Goal: Task Accomplishment & Management: Manage account settings

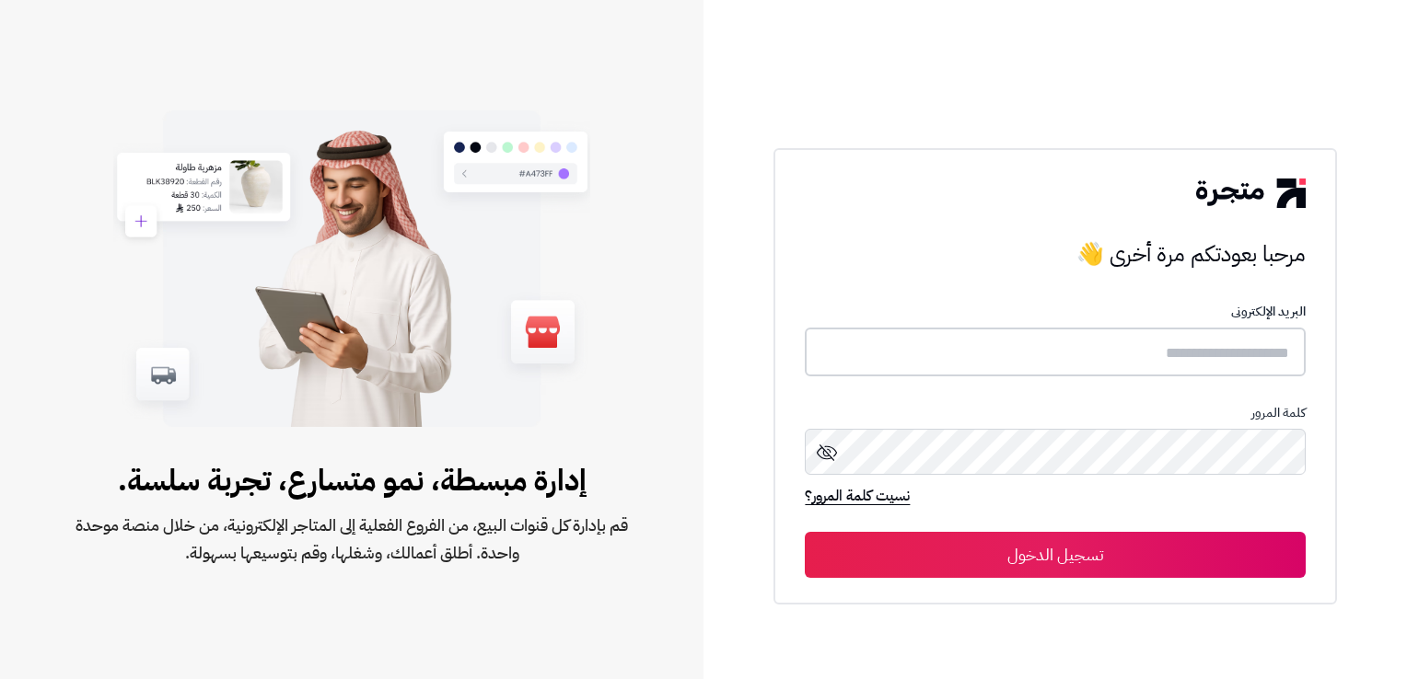
type input "**********"
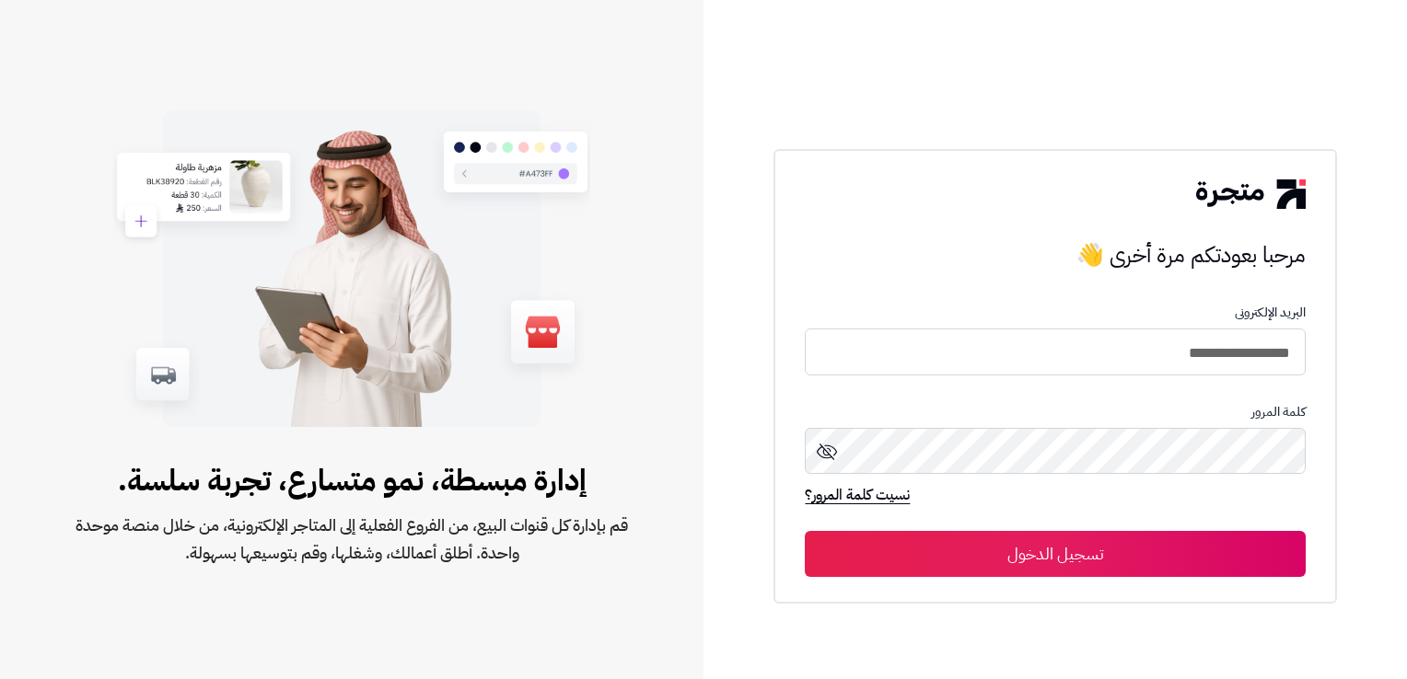
click at [1153, 565] on button "تسجيل الدخول" at bounding box center [1055, 554] width 500 height 46
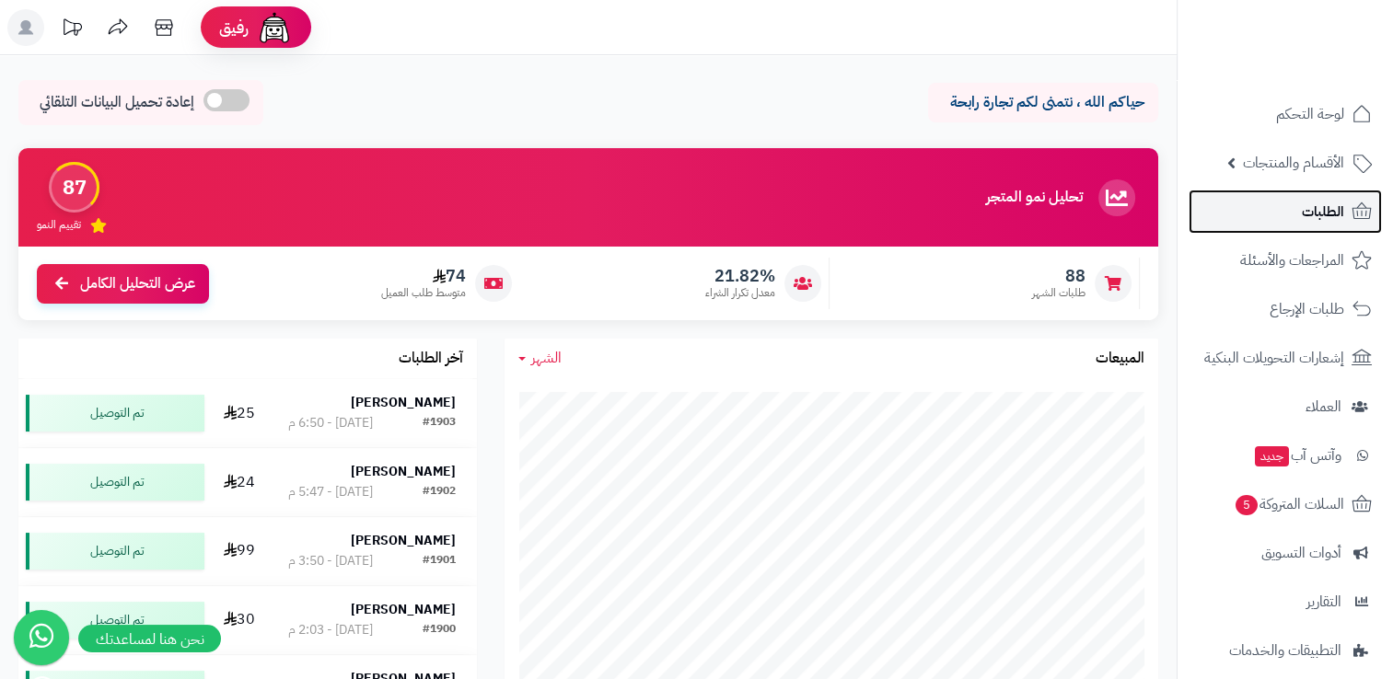
click at [1307, 203] on span "الطلبات" at bounding box center [1323, 212] width 42 height 26
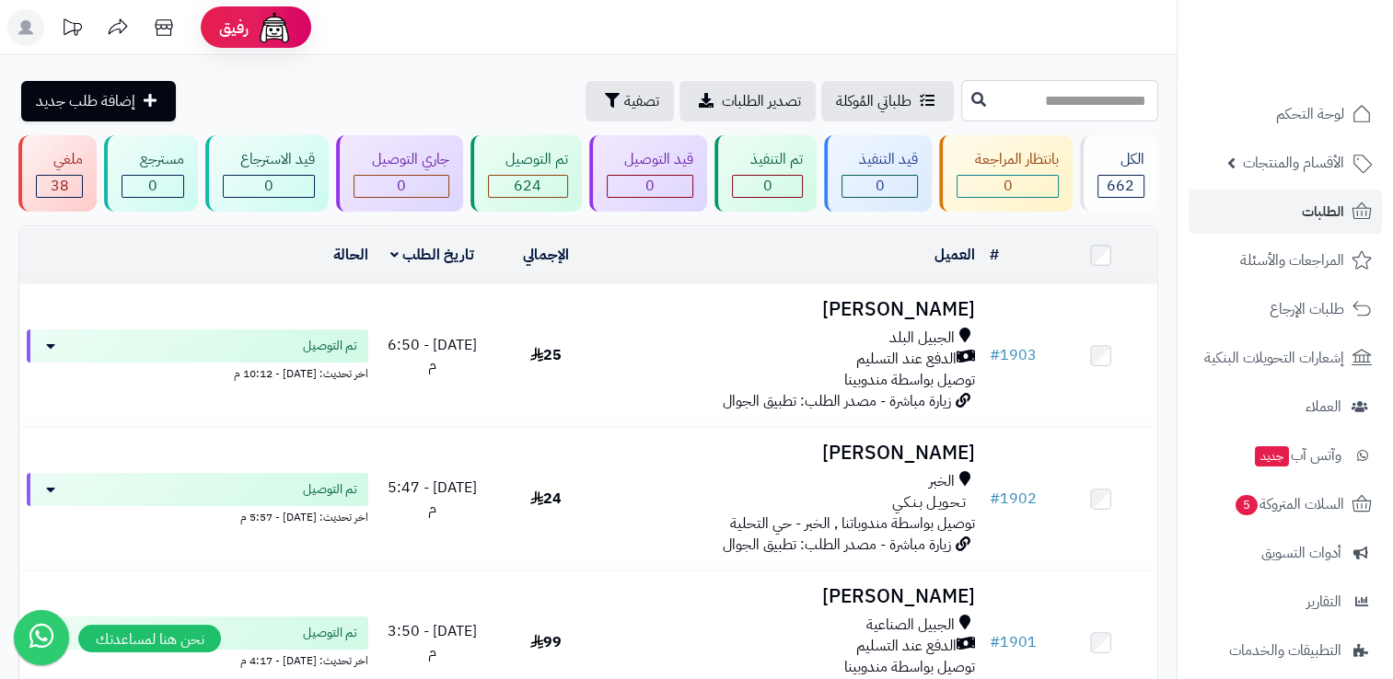
click at [1076, 101] on input "text" at bounding box center [1059, 100] width 197 height 41
type input "****"
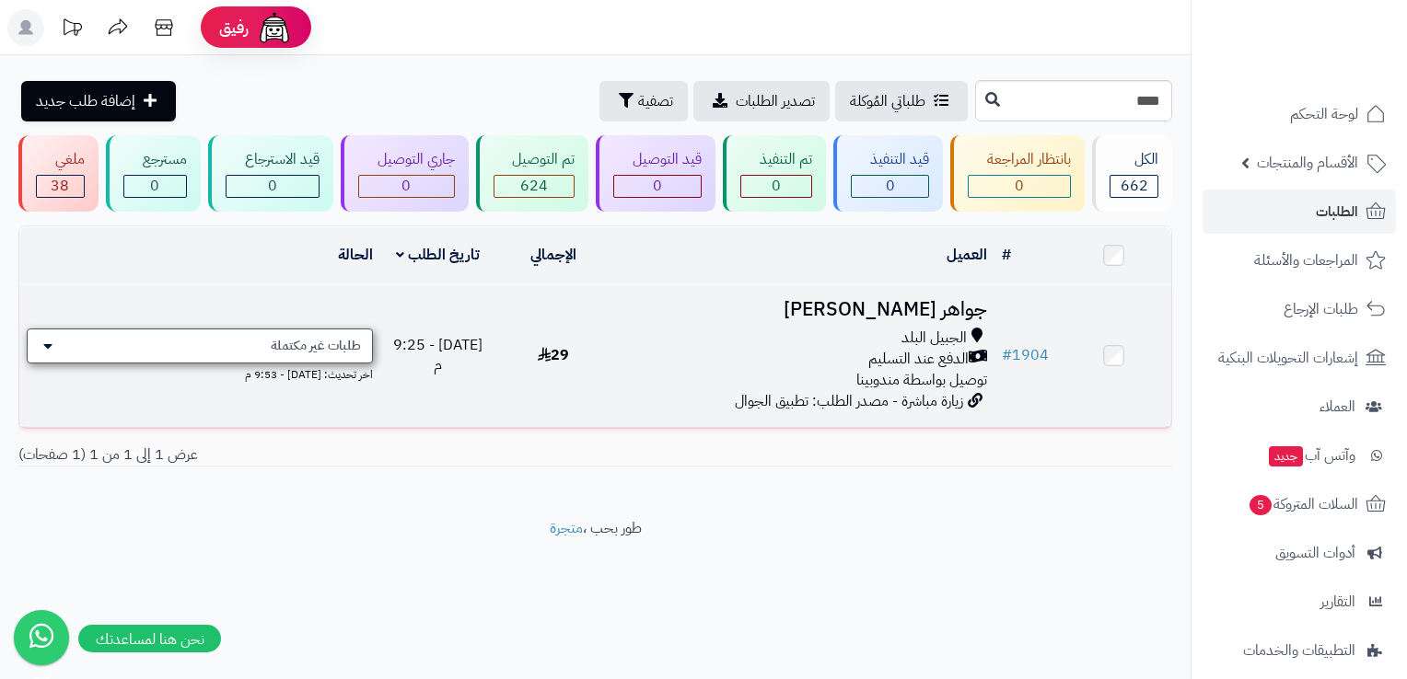
click at [99, 345] on div "طلبات غير مكتملة" at bounding box center [200, 346] width 346 height 35
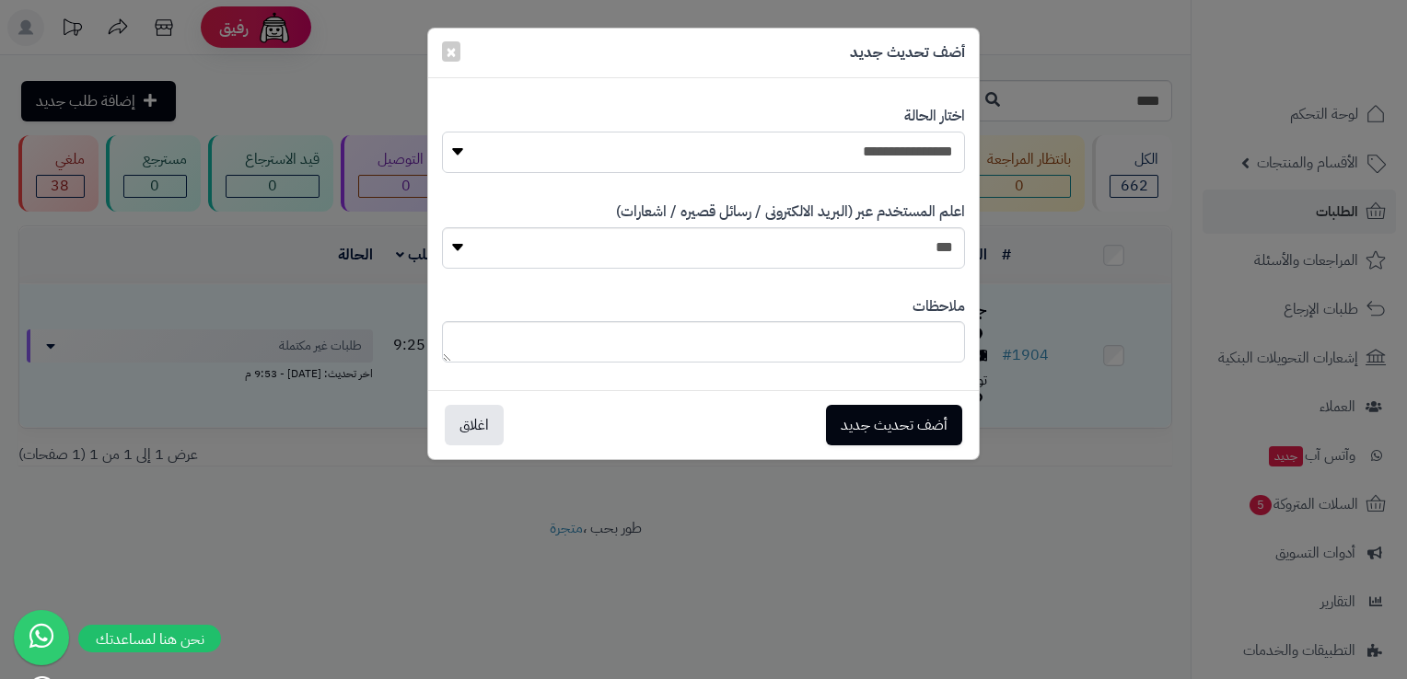
click at [795, 157] on select "**********" at bounding box center [703, 152] width 523 height 41
select select "**"
click at [442, 132] on select "**********" at bounding box center [703, 152] width 523 height 41
click at [906, 427] on button "أضف تحديث جديد" at bounding box center [894, 424] width 136 height 41
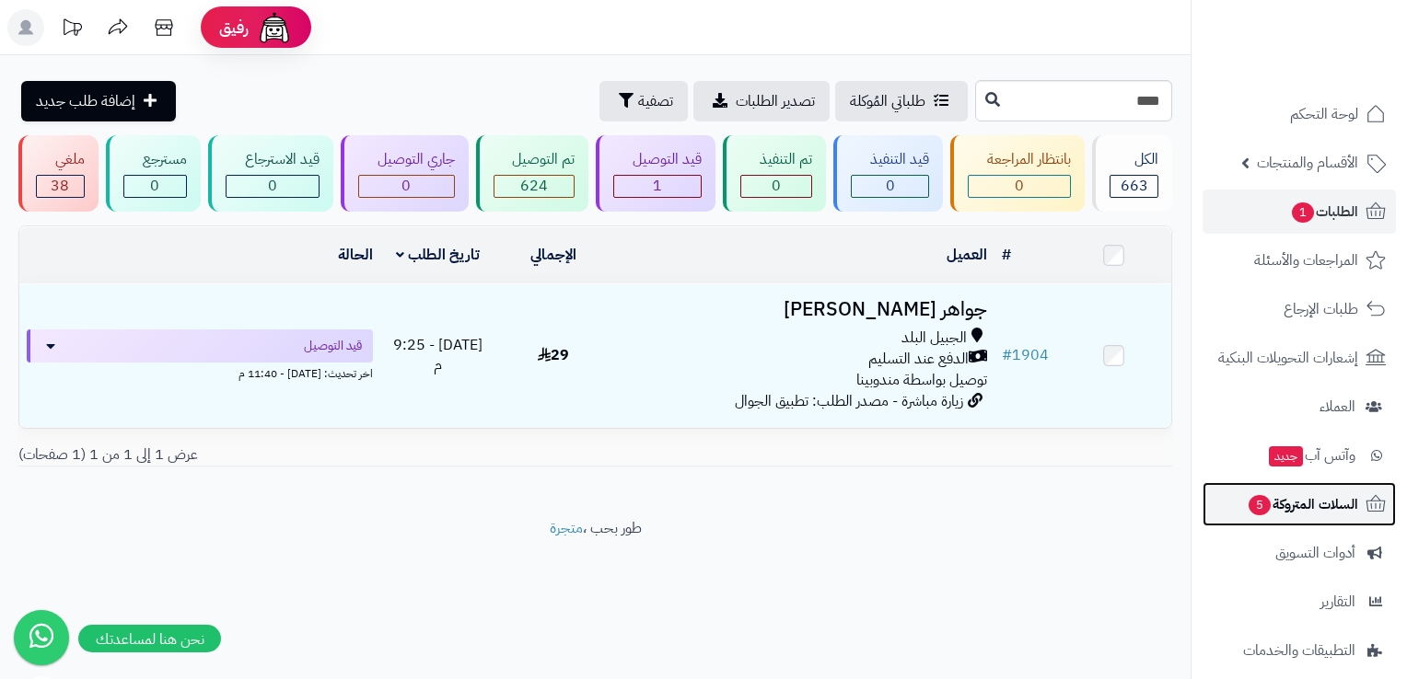
click at [1322, 514] on span "السلات المتروكة 5" at bounding box center [1302, 505] width 111 height 26
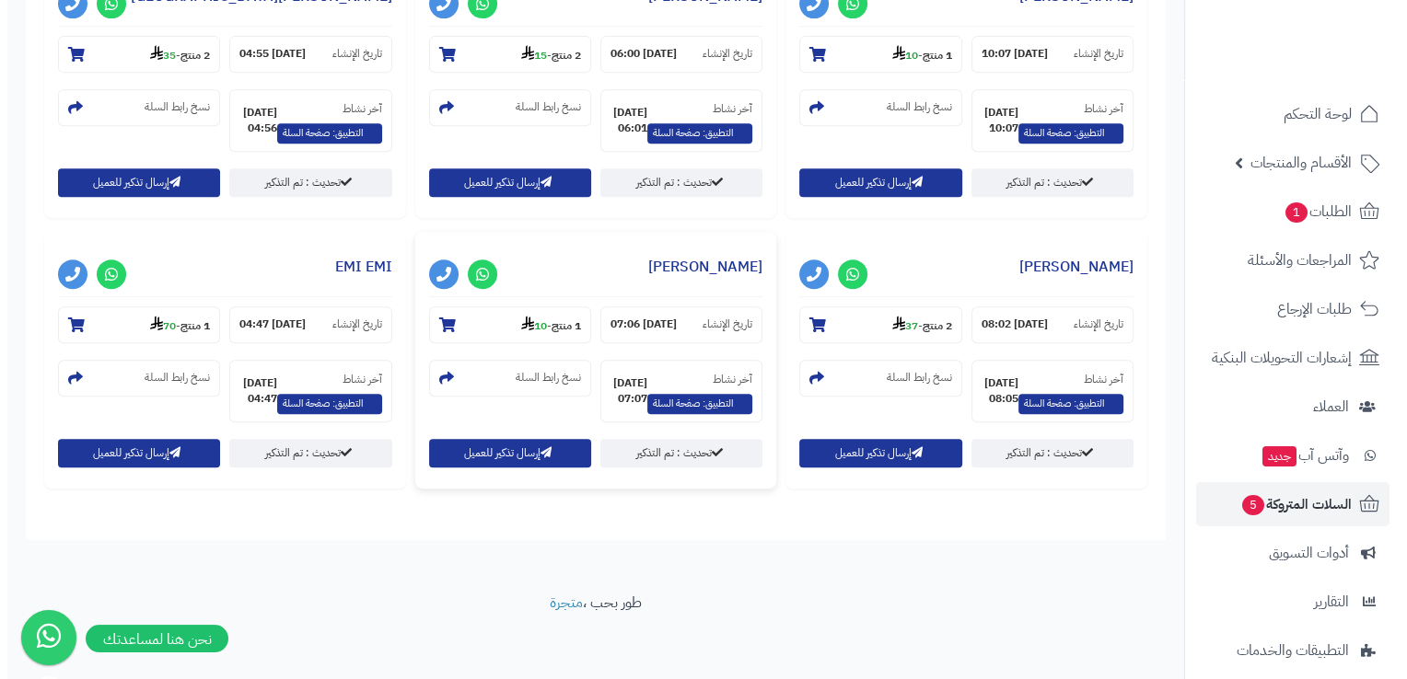
scroll to position [825, 0]
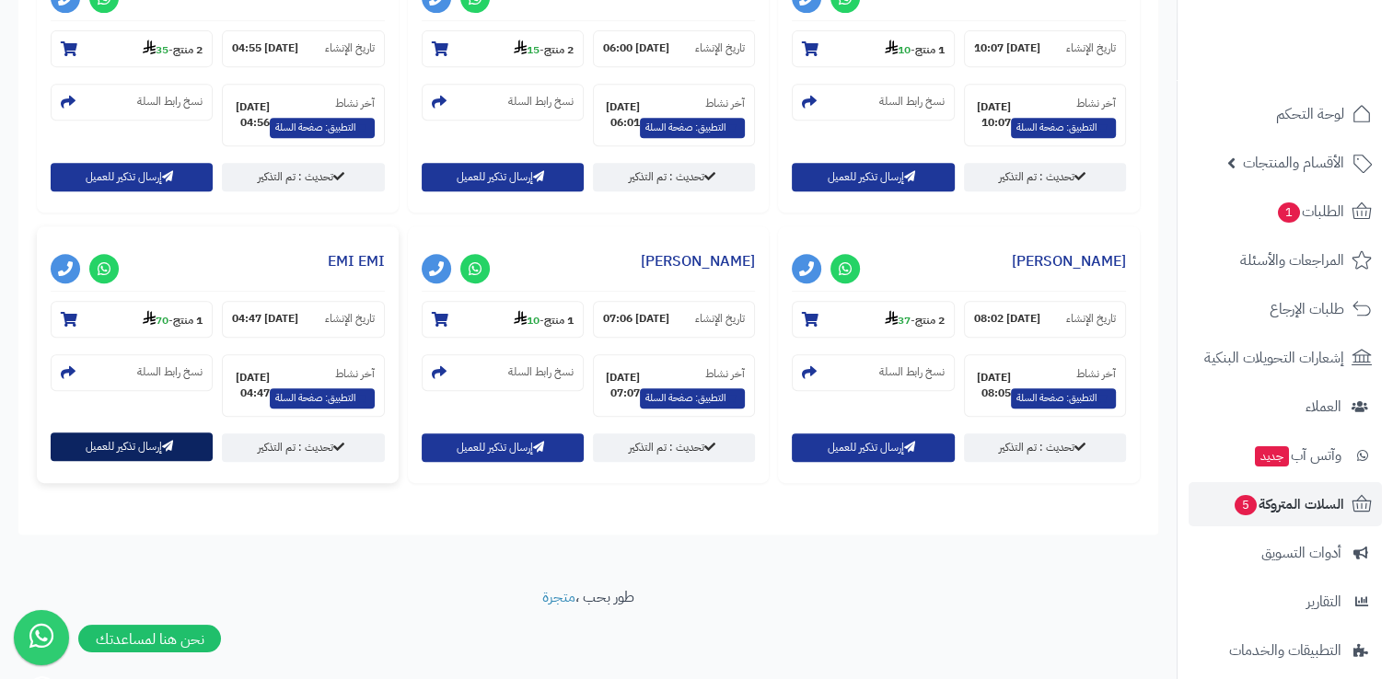
click at [85, 451] on button "إرسال تذكير للعميل" at bounding box center [132, 447] width 162 height 29
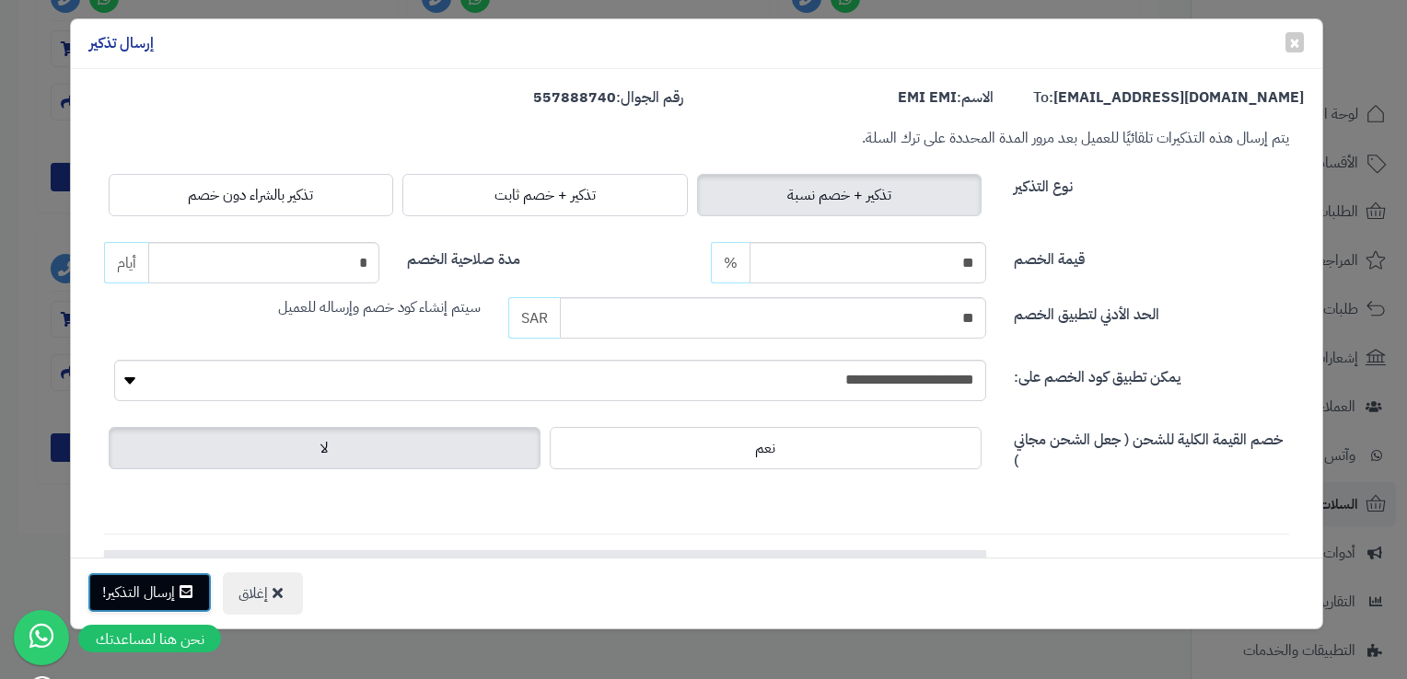
click at [167, 597] on button "إرسال التذكير!" at bounding box center [149, 593] width 124 height 41
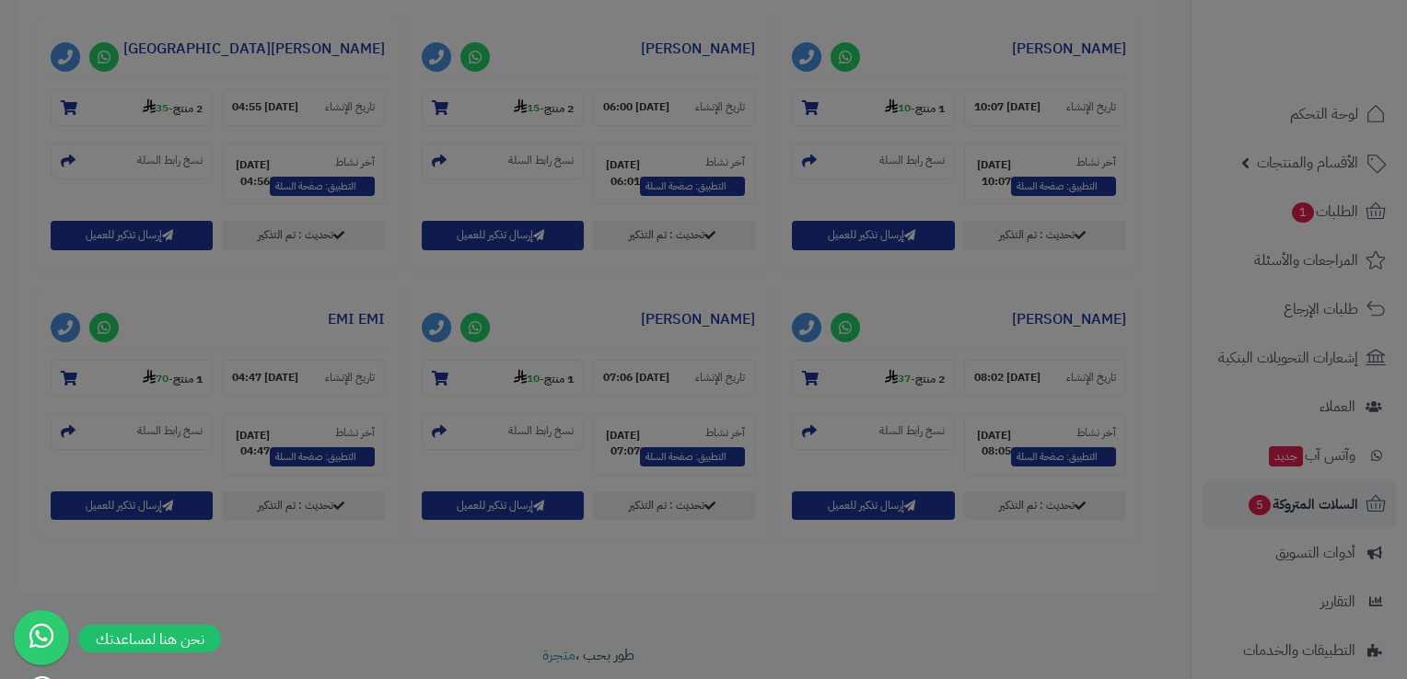
scroll to position [884, 0]
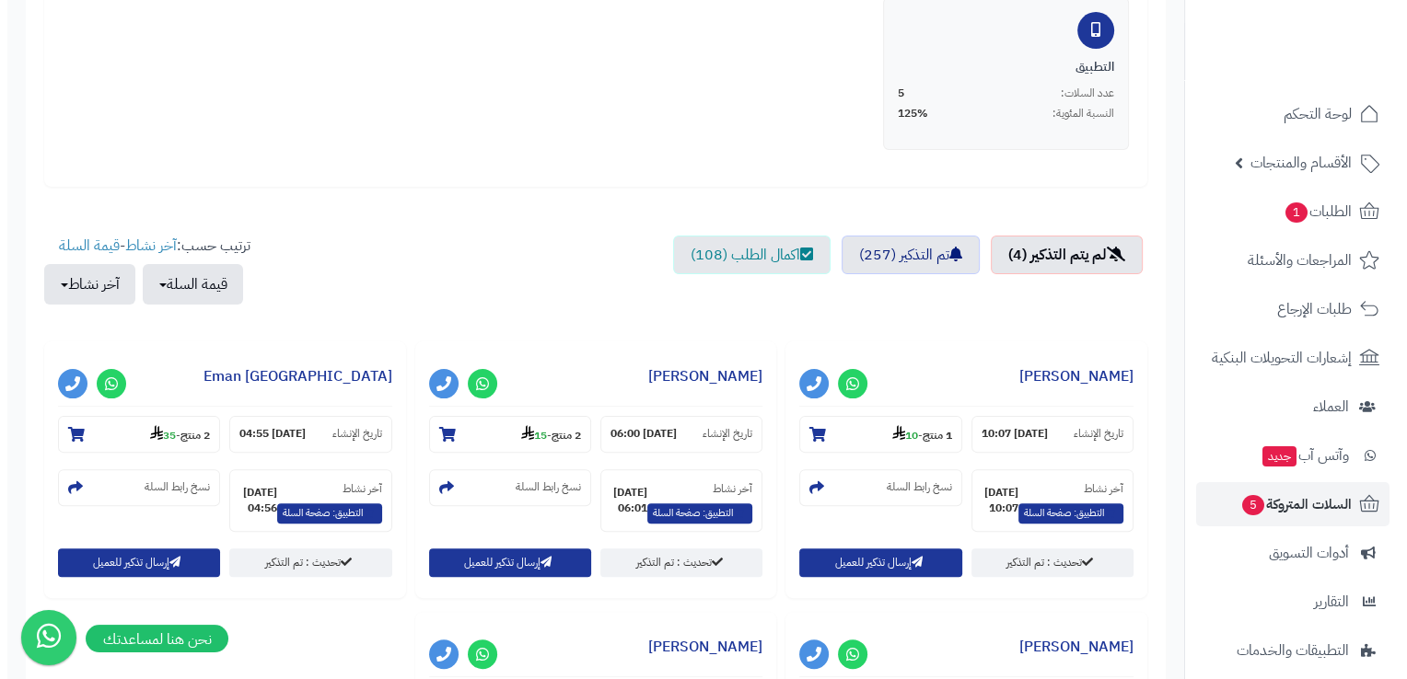
scroll to position [737, 0]
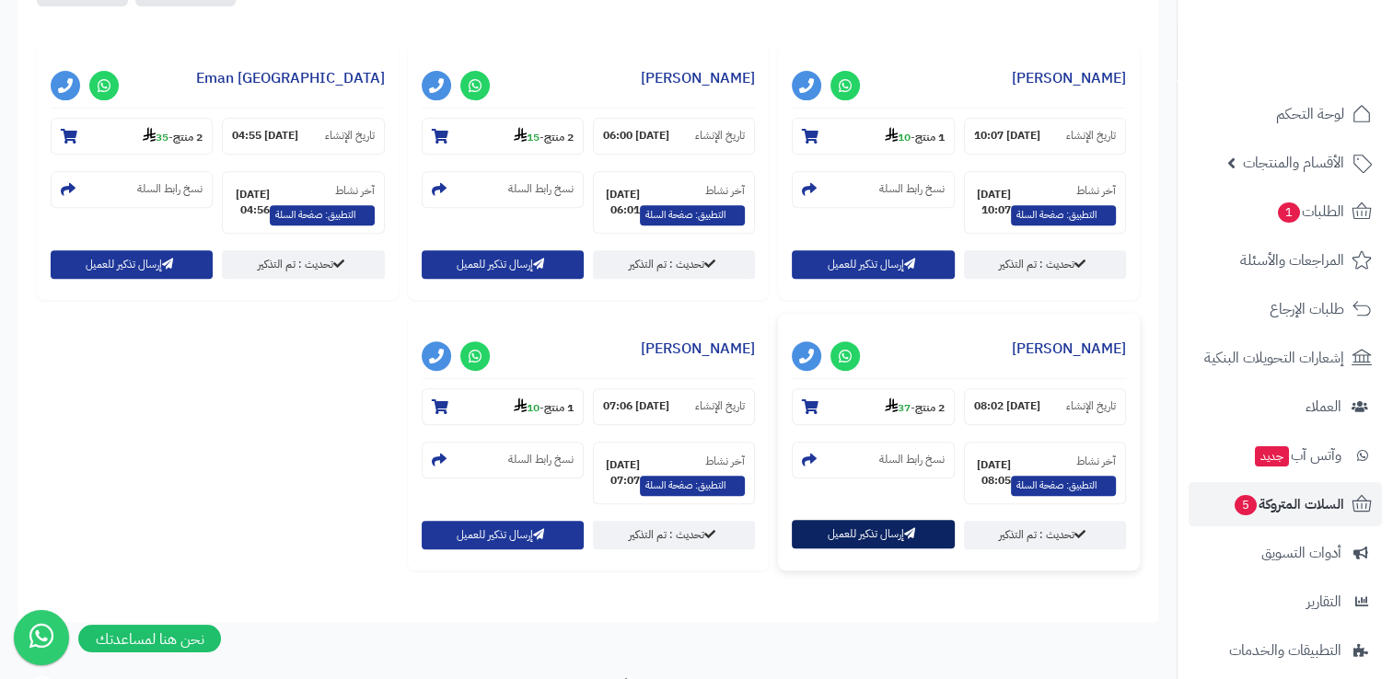
click at [913, 549] on button "إرسال تذكير للعميل" at bounding box center [873, 534] width 162 height 29
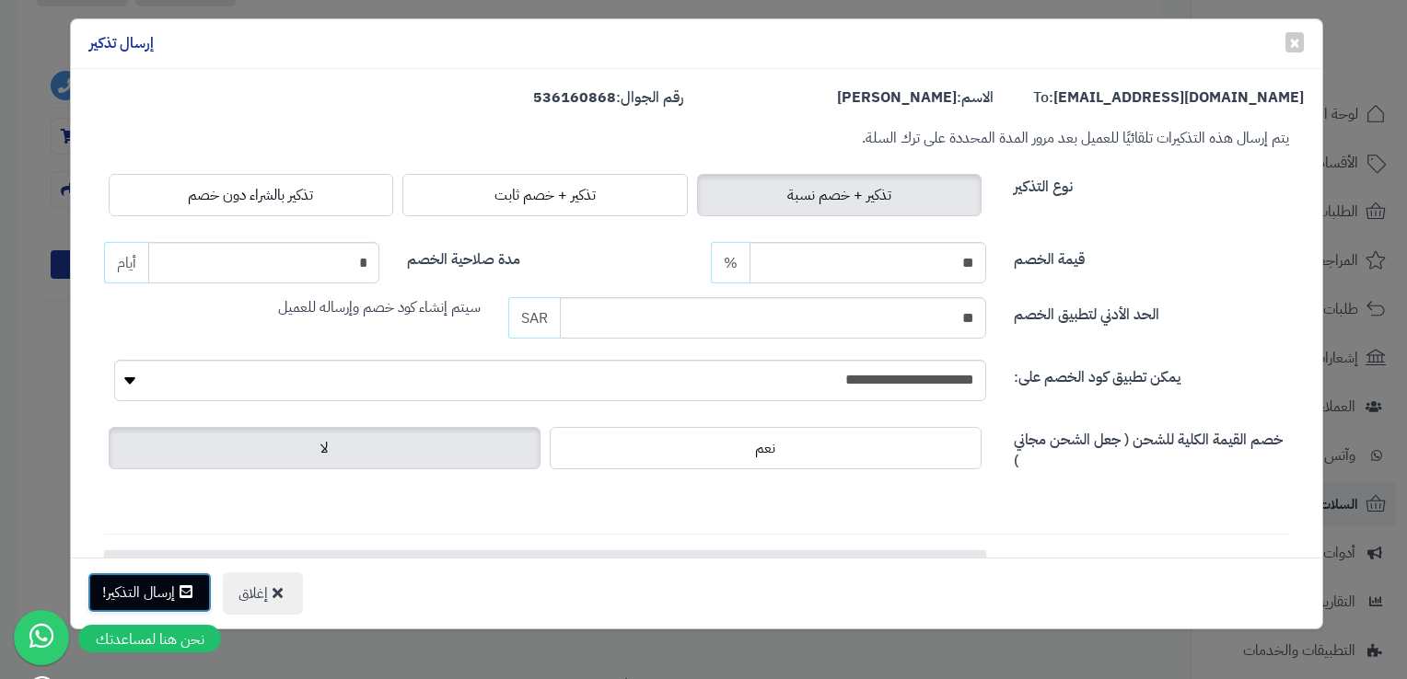
click at [160, 589] on button "إرسال التذكير!" at bounding box center [149, 593] width 124 height 41
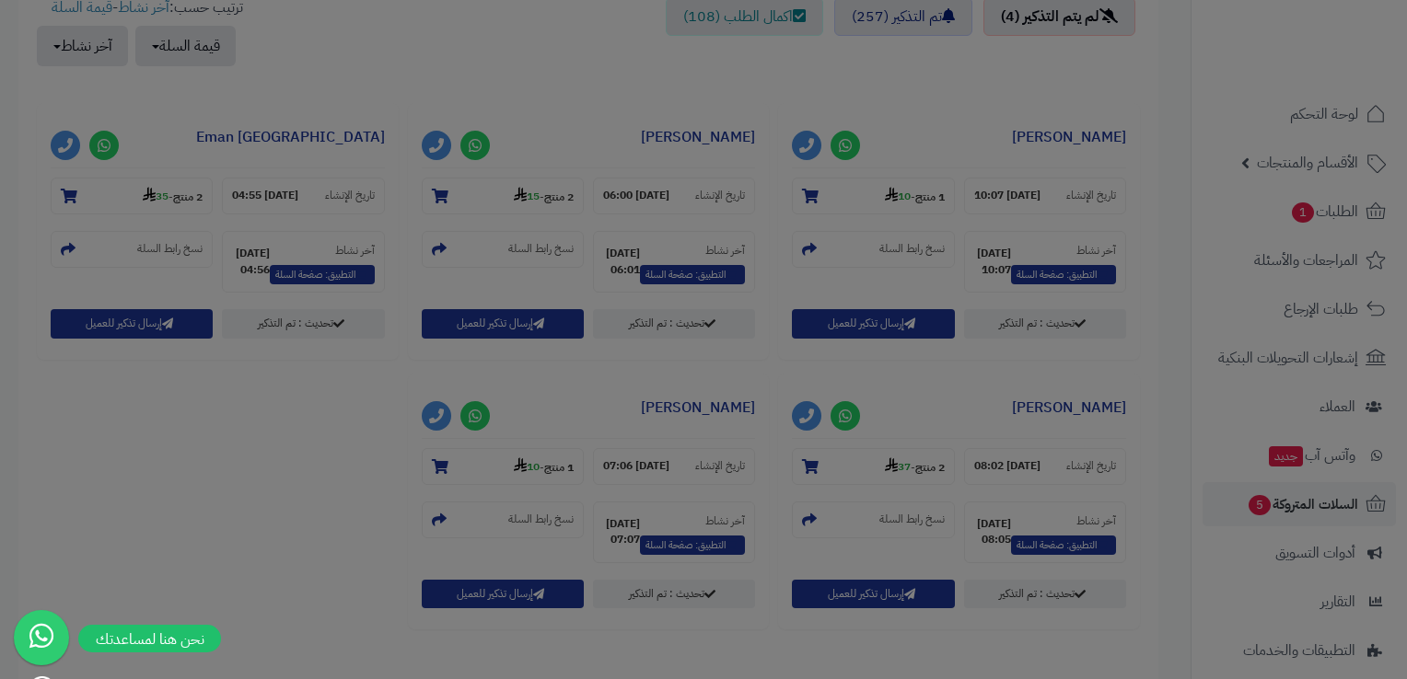
scroll to position [795, 0]
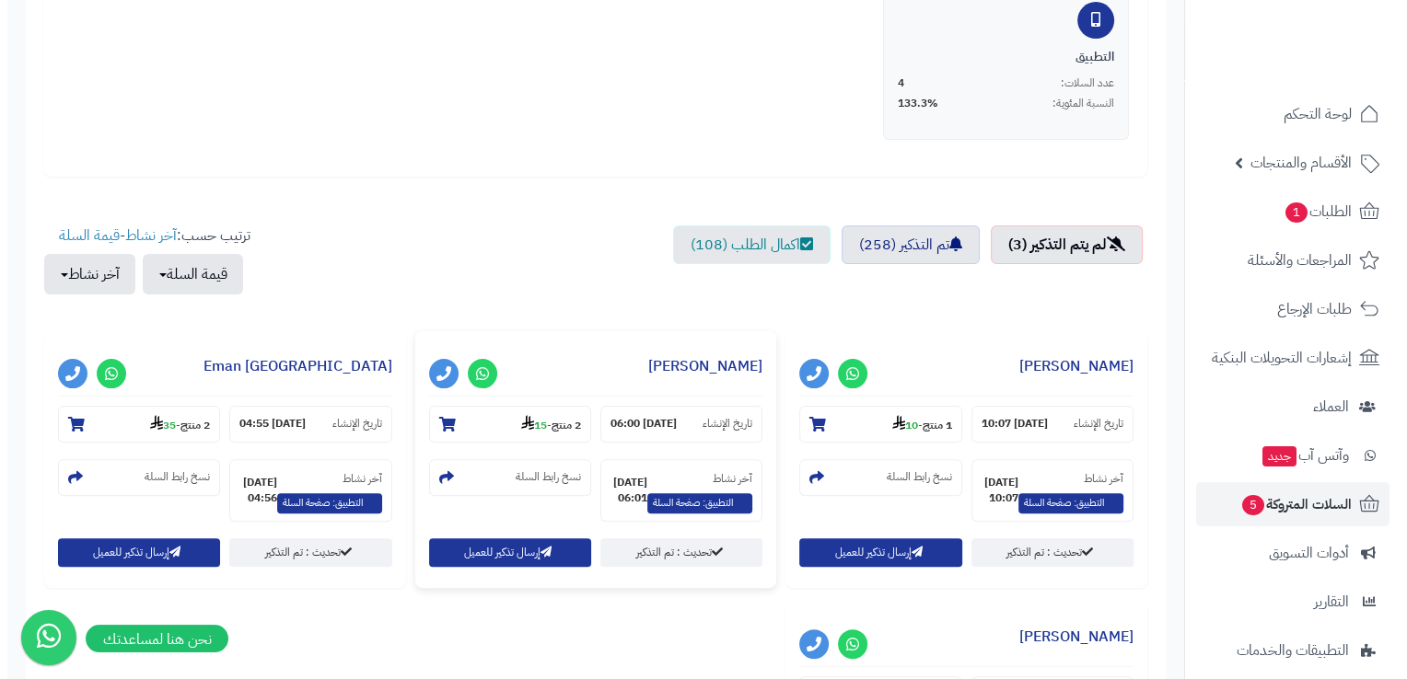
scroll to position [552, 0]
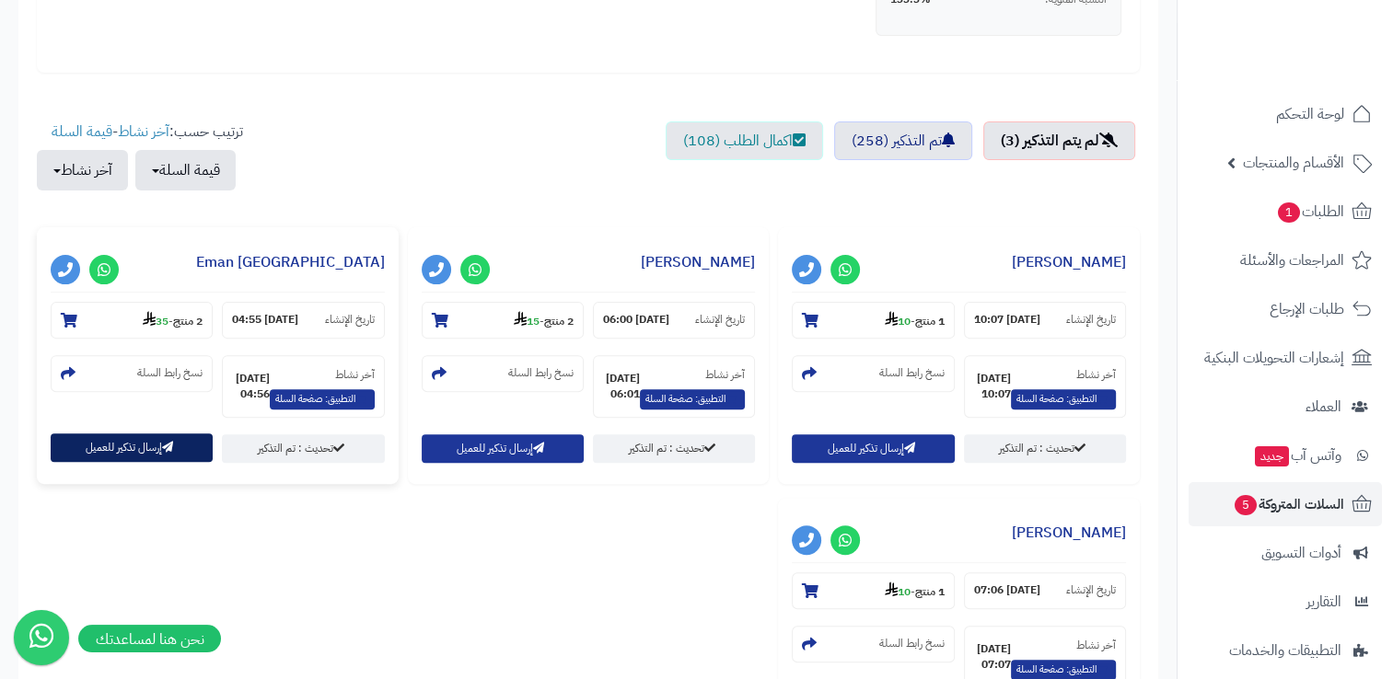
click at [122, 452] on button "إرسال تذكير للعميل" at bounding box center [132, 448] width 162 height 29
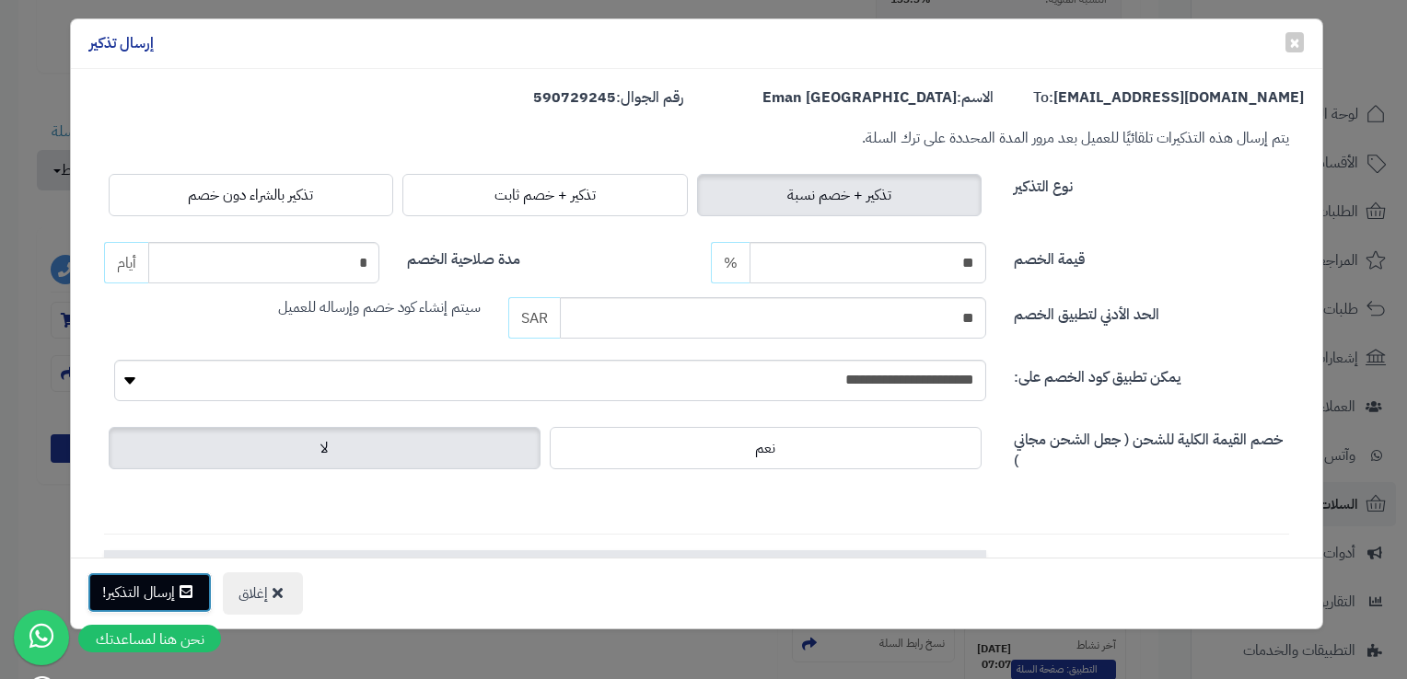
click at [182, 588] on icon at bounding box center [186, 592] width 13 height 15
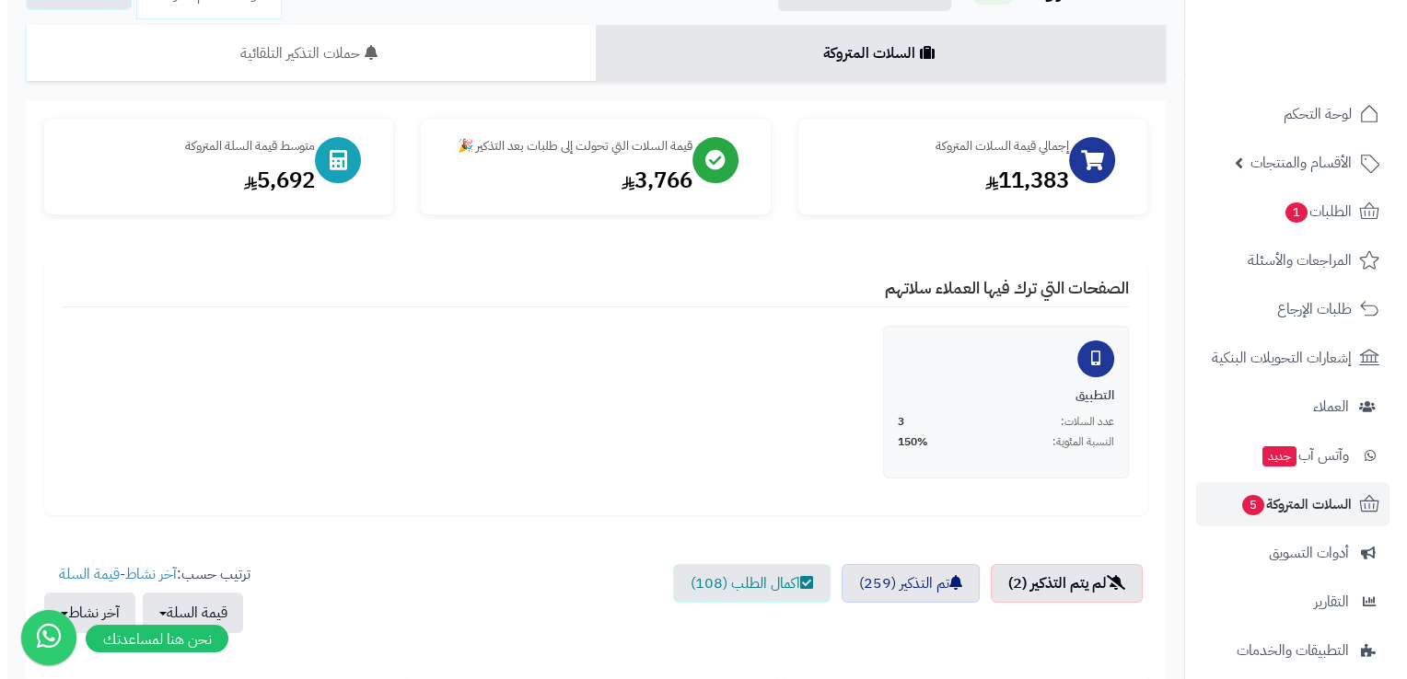
scroll to position [552, 0]
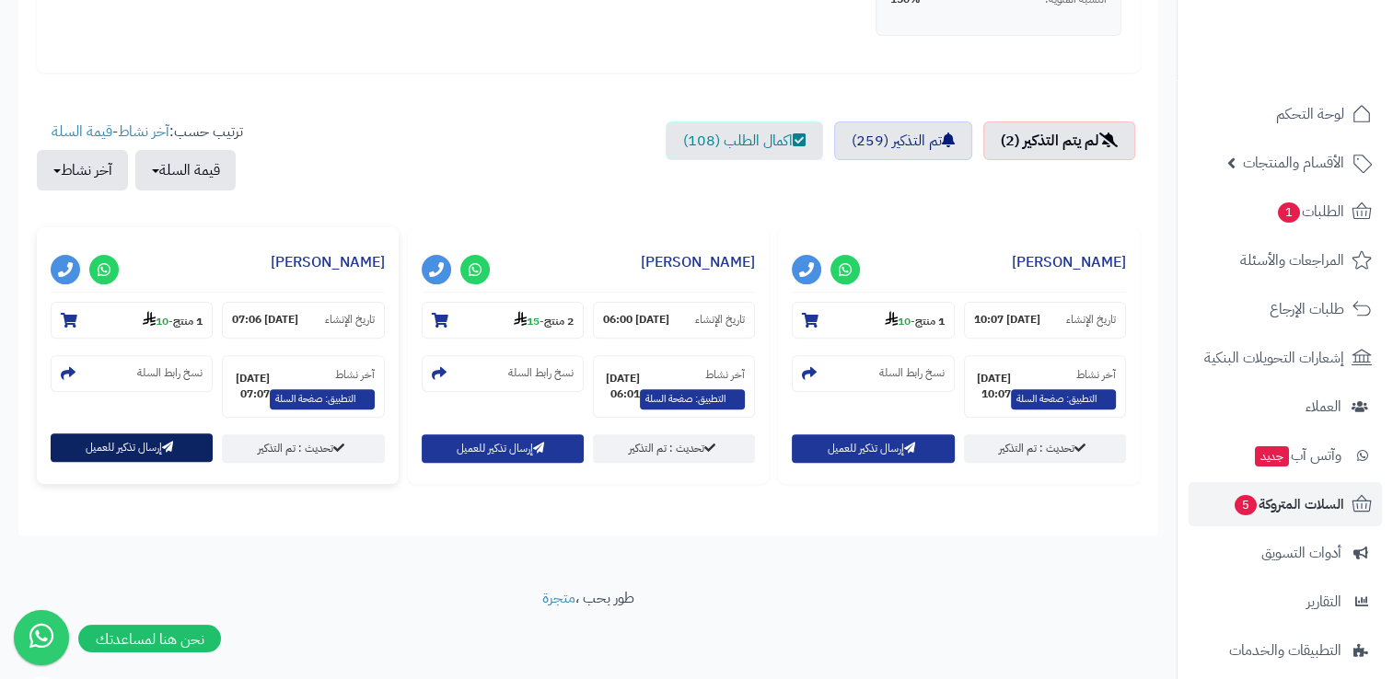
click at [134, 455] on button "إرسال تذكير للعميل" at bounding box center [132, 448] width 162 height 29
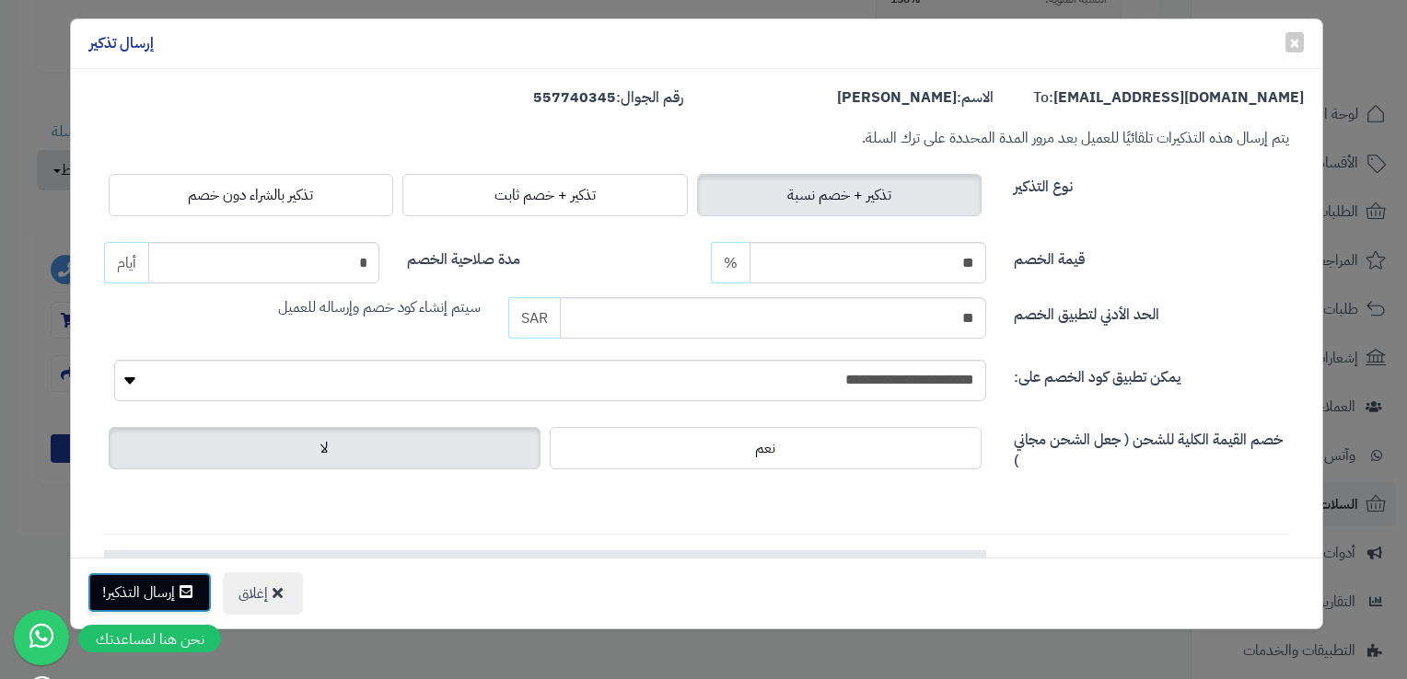
click at [168, 602] on button "إرسال التذكير!" at bounding box center [149, 593] width 124 height 41
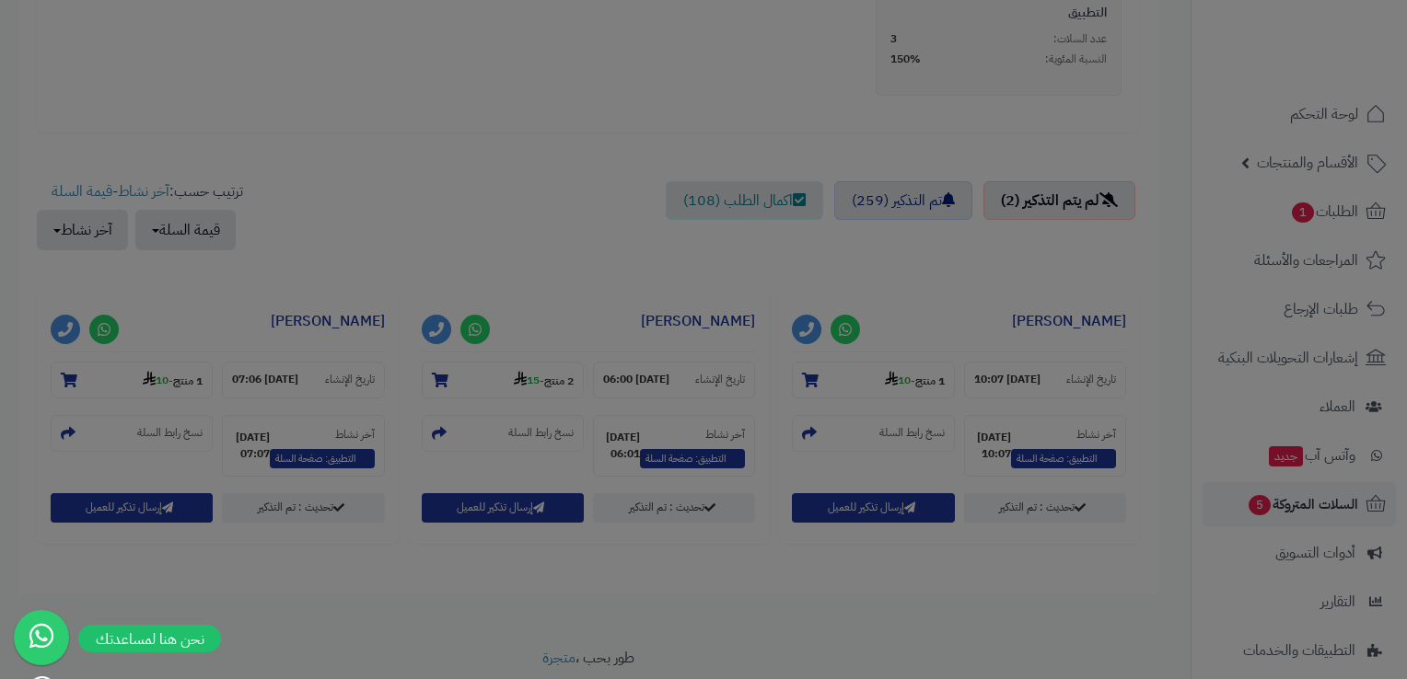
scroll to position [611, 0]
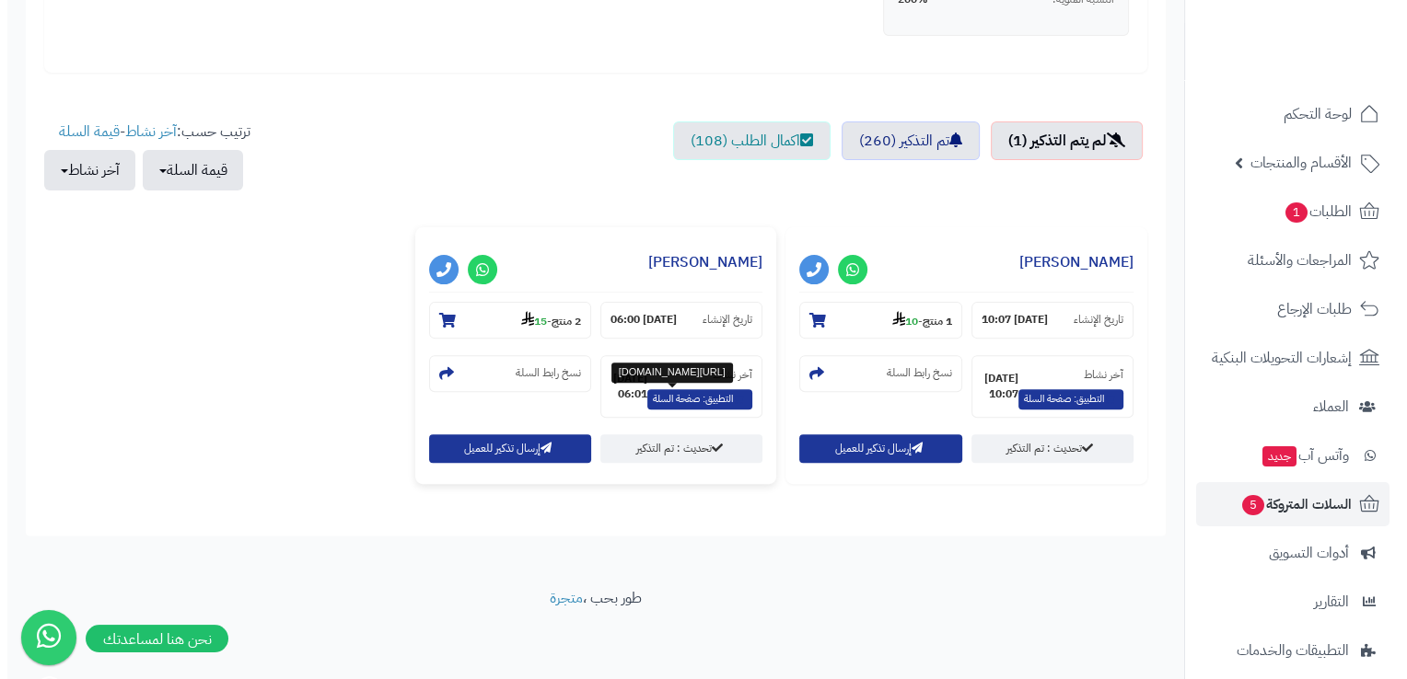
scroll to position [553, 0]
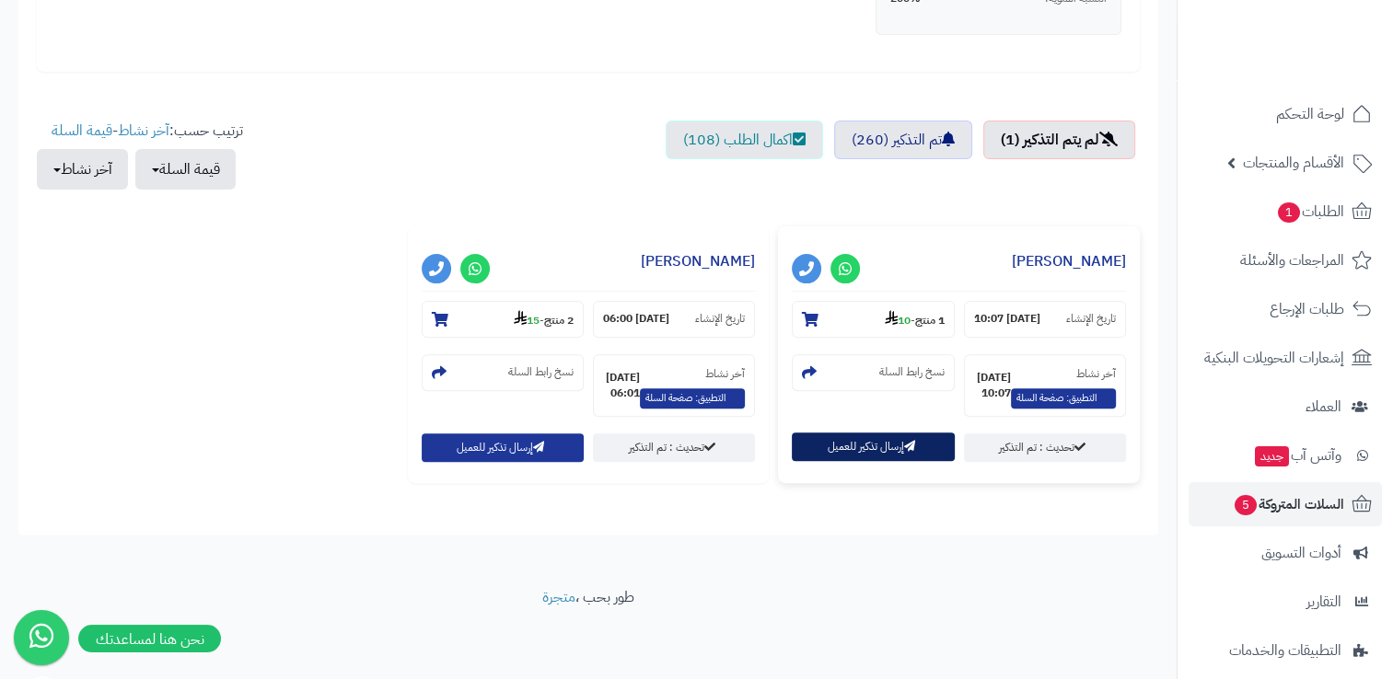
click at [919, 455] on button "إرسال تذكير للعميل" at bounding box center [873, 447] width 162 height 29
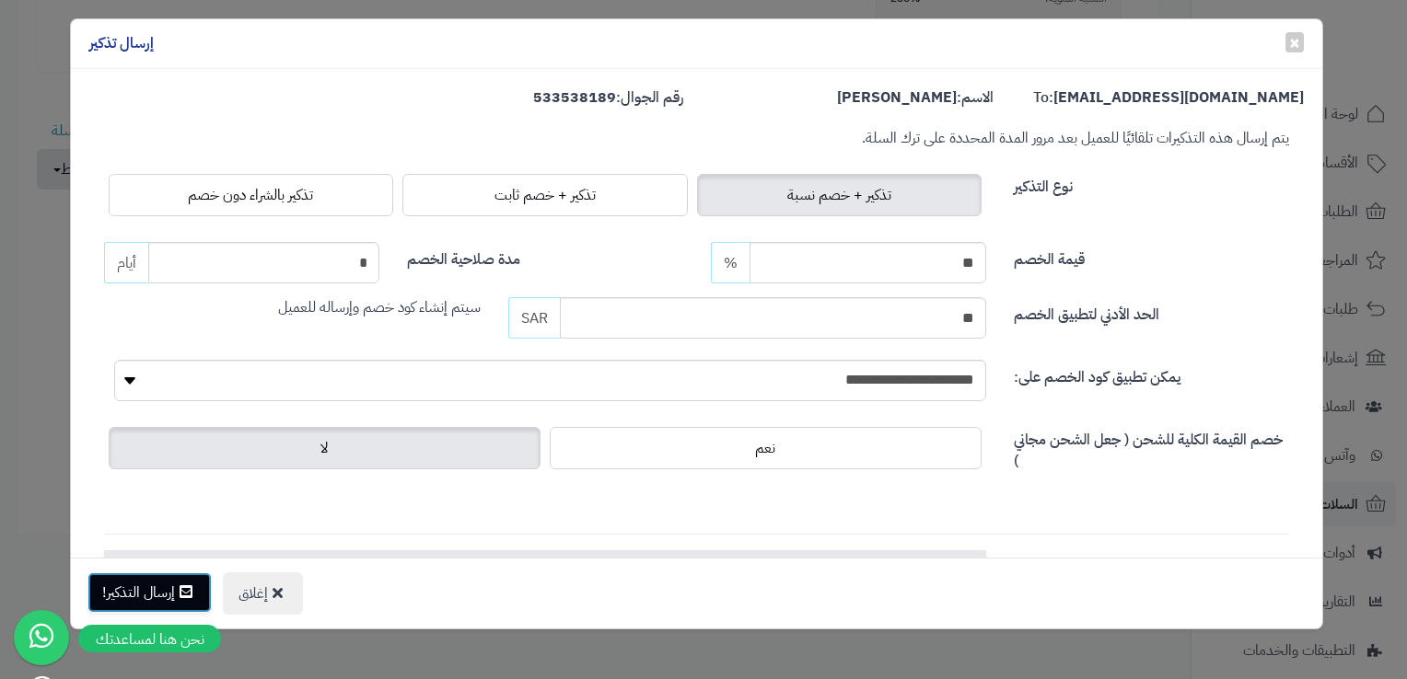
click at [177, 590] on button "إرسال التذكير!" at bounding box center [149, 593] width 124 height 41
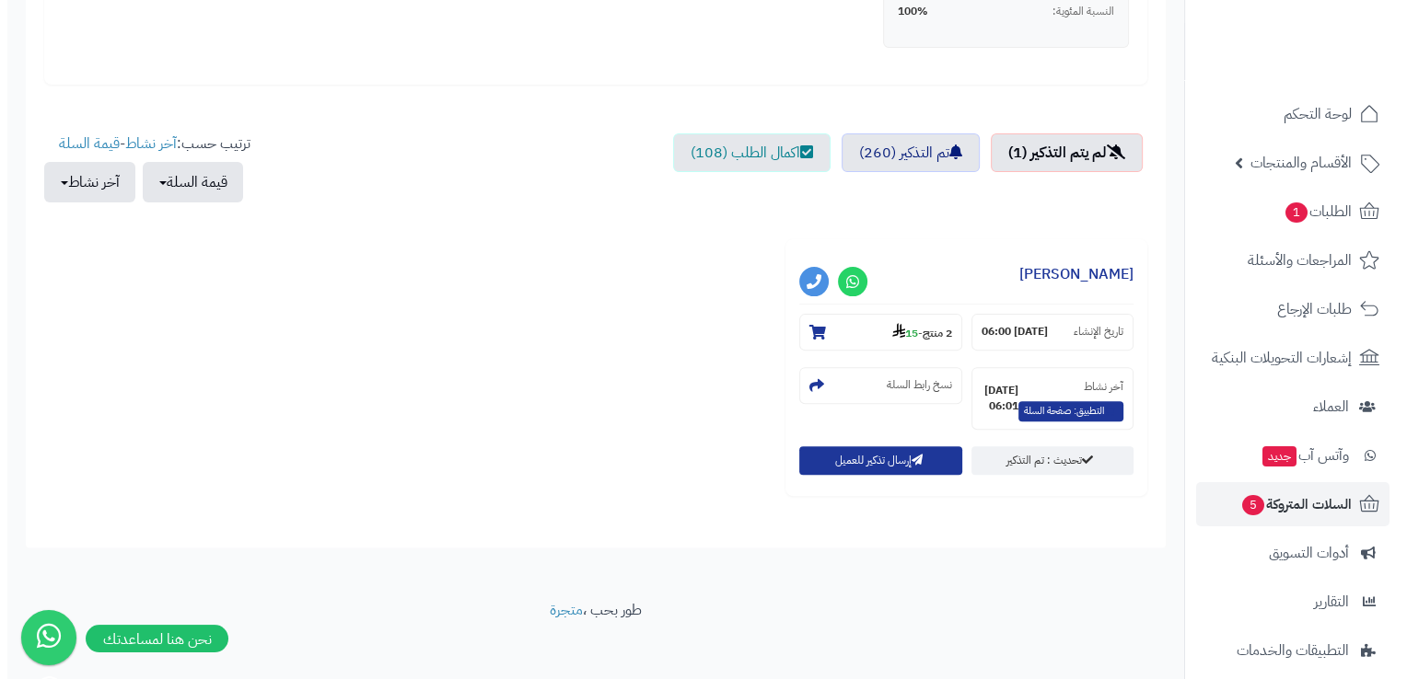
scroll to position [553, 0]
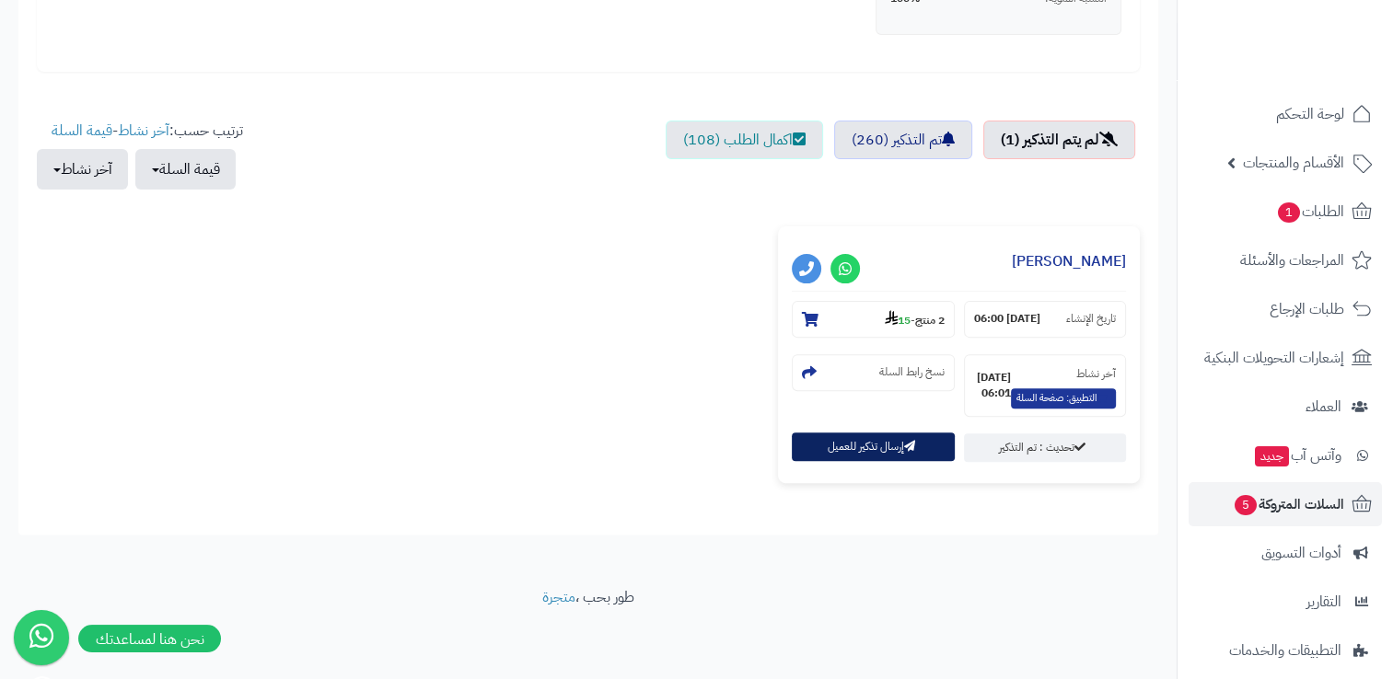
click at [854, 442] on button "إرسال تذكير للعميل" at bounding box center [873, 447] width 162 height 29
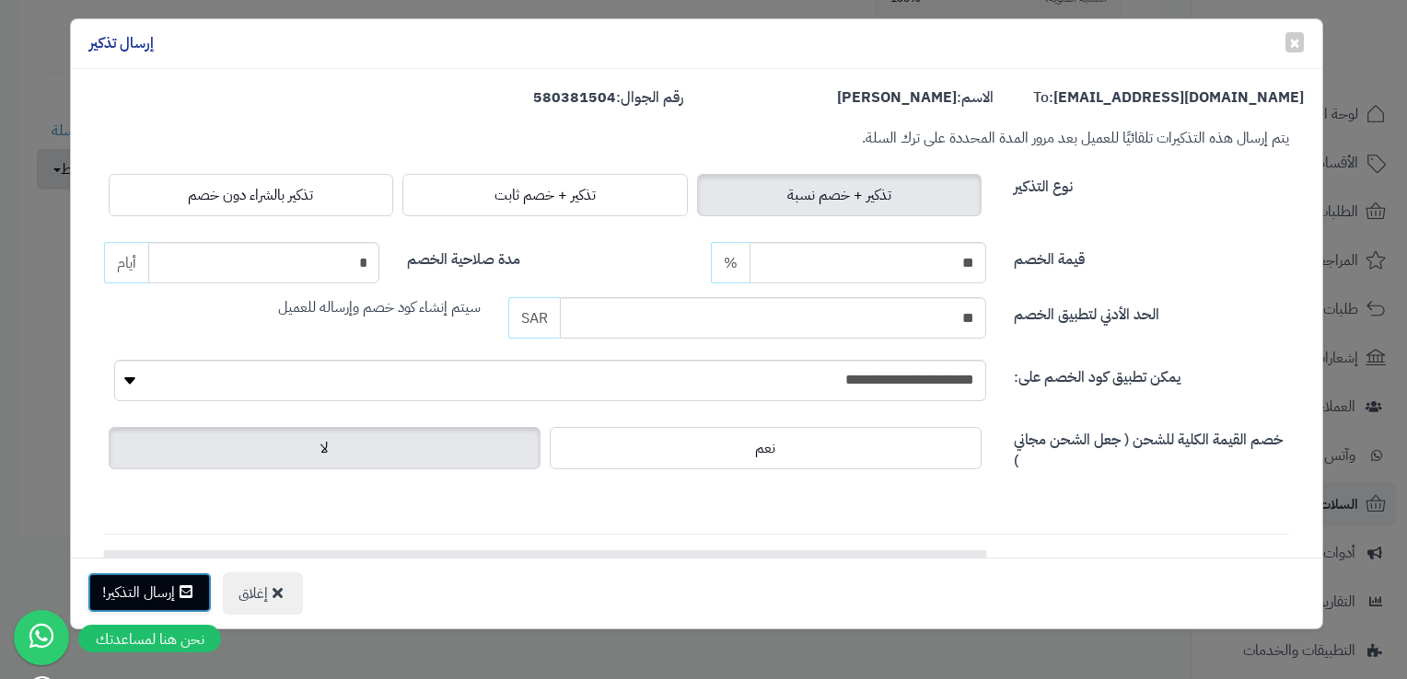
click at [132, 587] on button "إرسال التذكير!" at bounding box center [149, 593] width 124 height 41
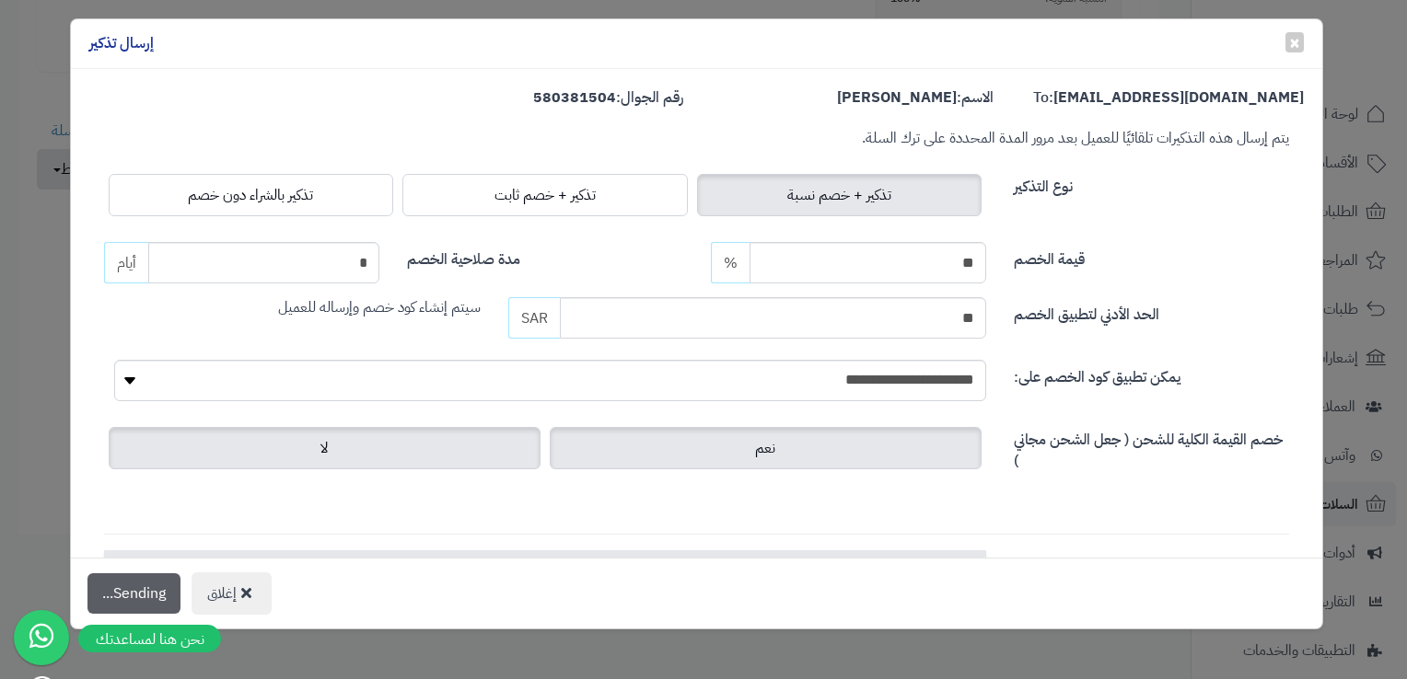
scroll to position [612, 0]
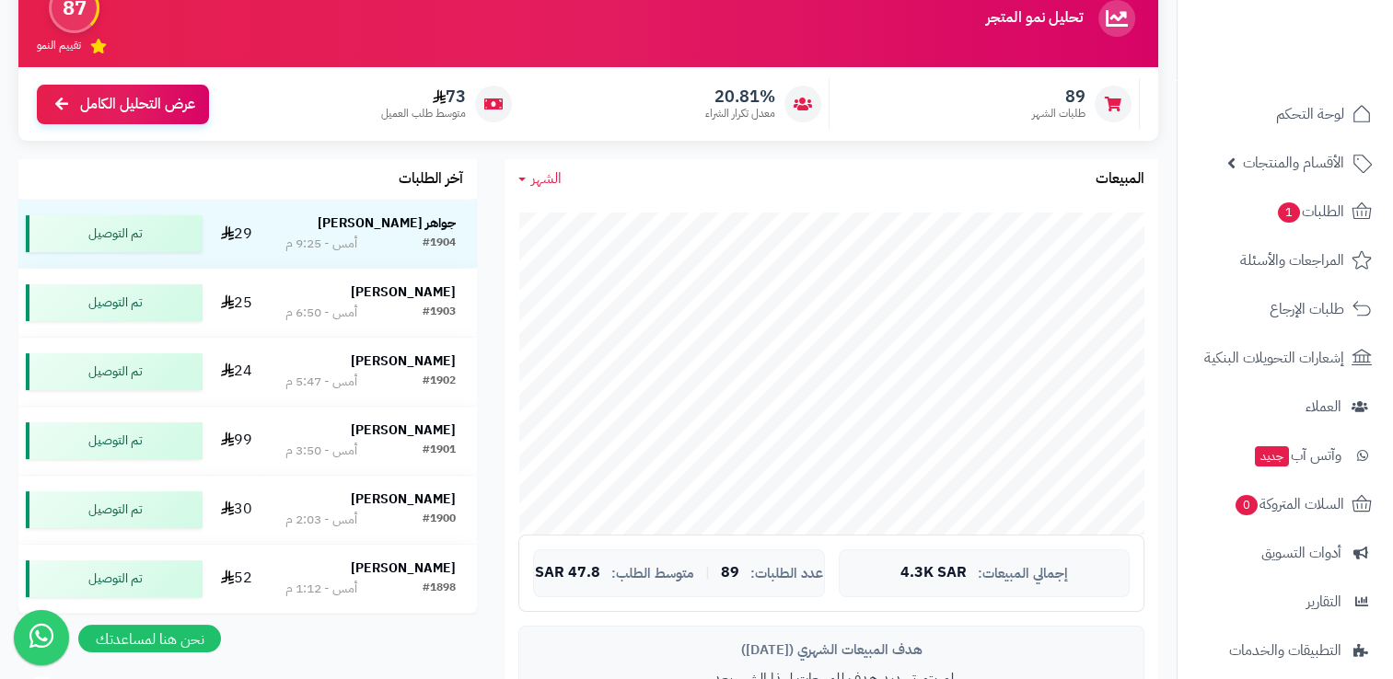
scroll to position [184, 0]
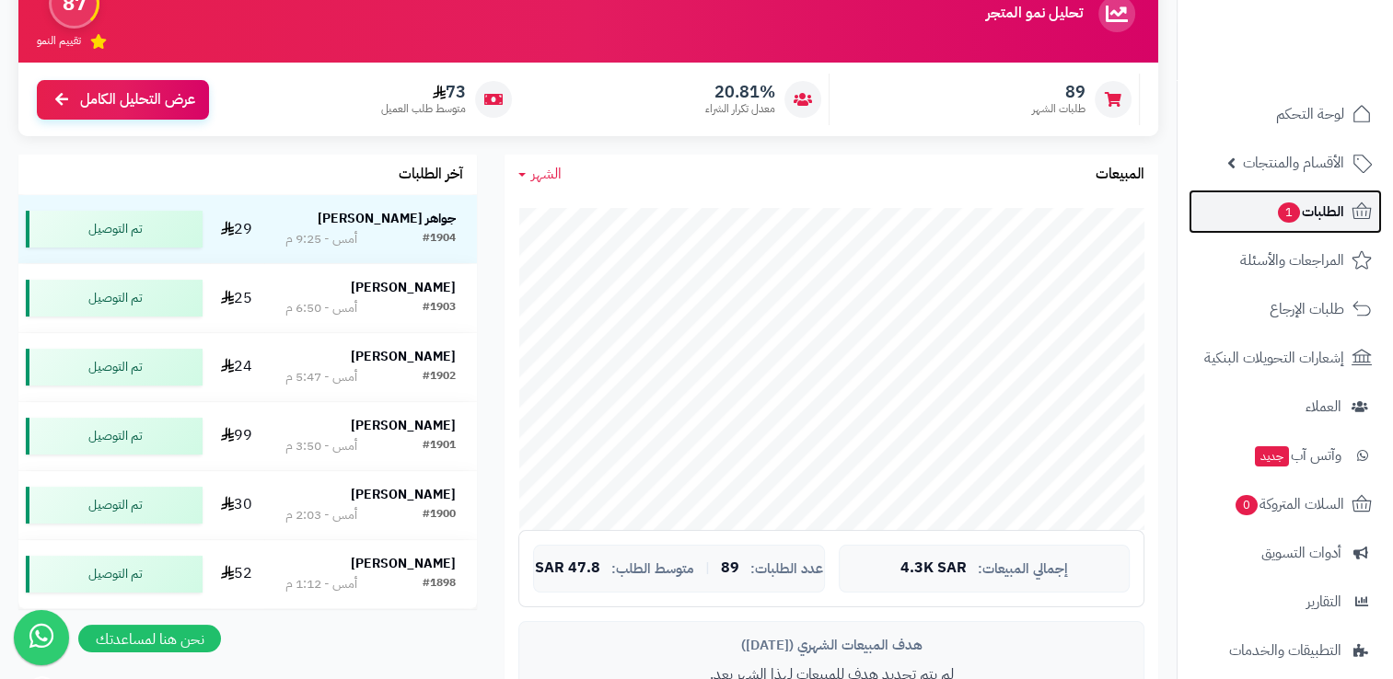
click at [1325, 217] on span "الطلبات 1" at bounding box center [1310, 212] width 68 height 26
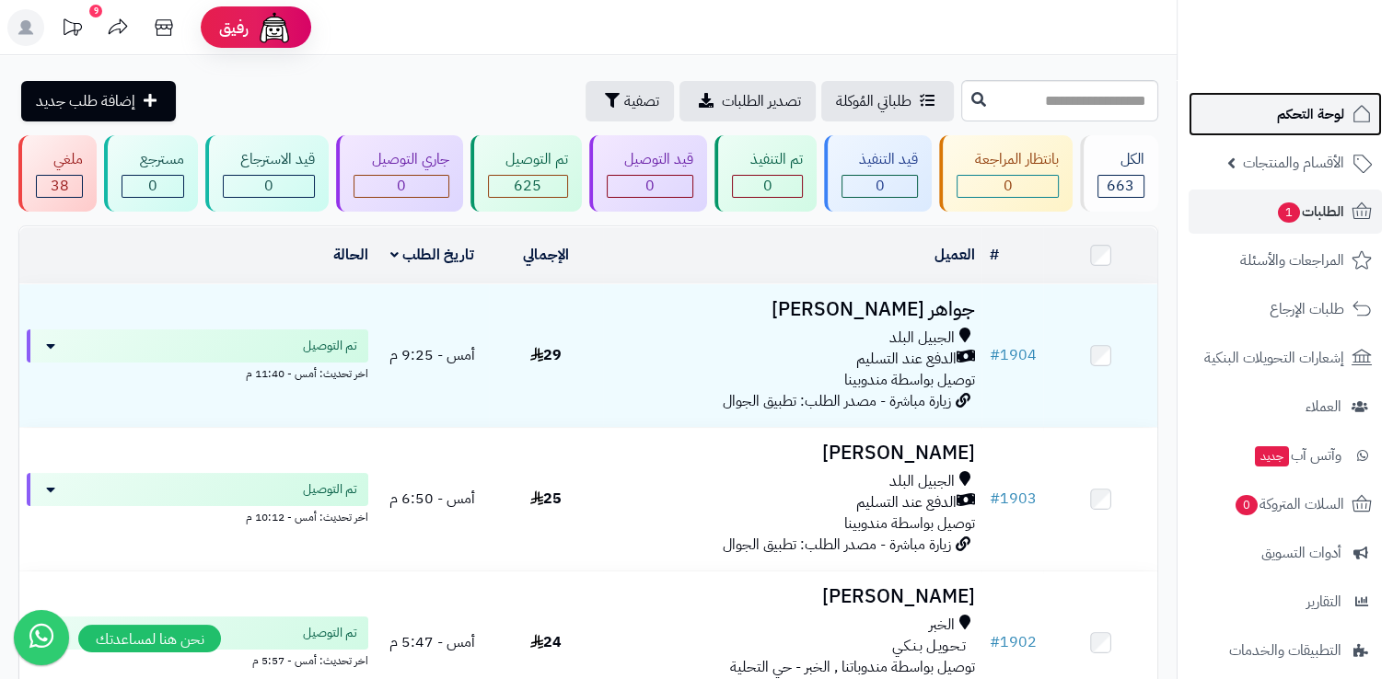
click at [1309, 110] on span "لوحة التحكم" at bounding box center [1310, 114] width 67 height 26
